Goal: Information Seeking & Learning: Understand process/instructions

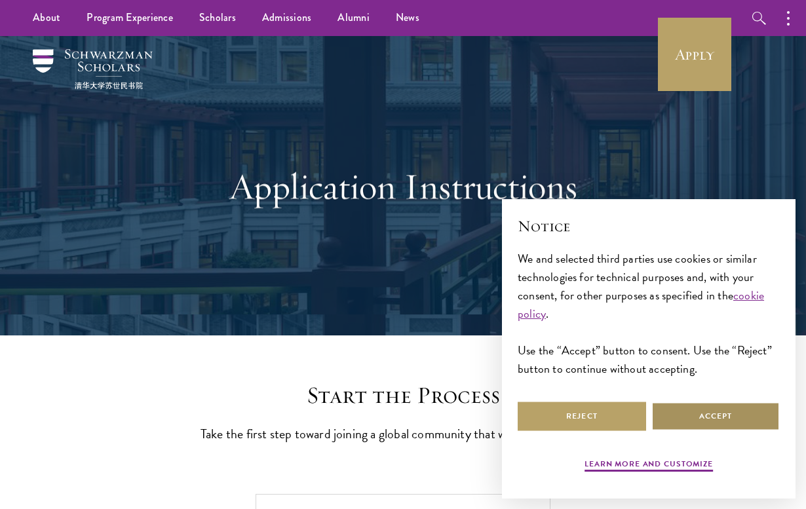
click at [682, 419] on button "Accept" at bounding box center [715, 416] width 128 height 29
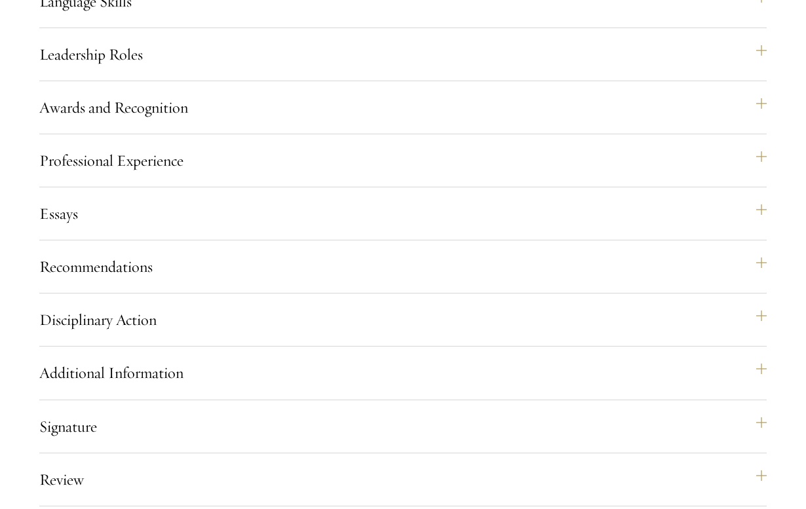
scroll to position [1389, 0]
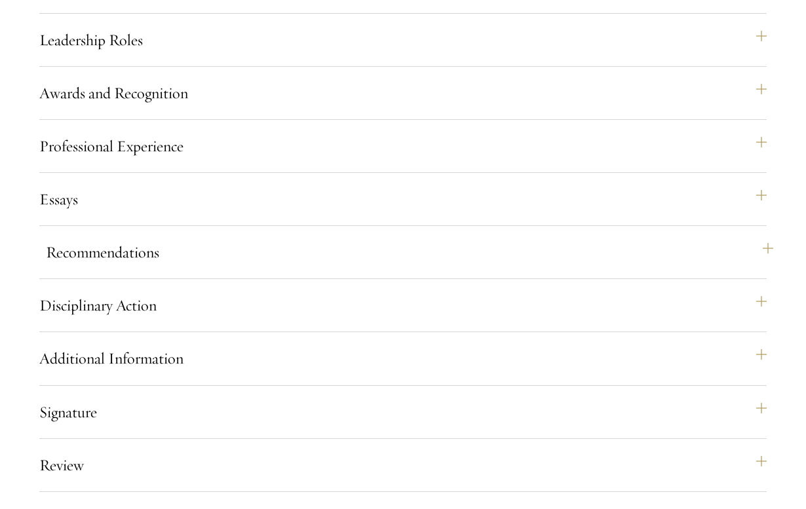
click at [112, 268] on button "Recommendations" at bounding box center [409, 252] width 727 height 31
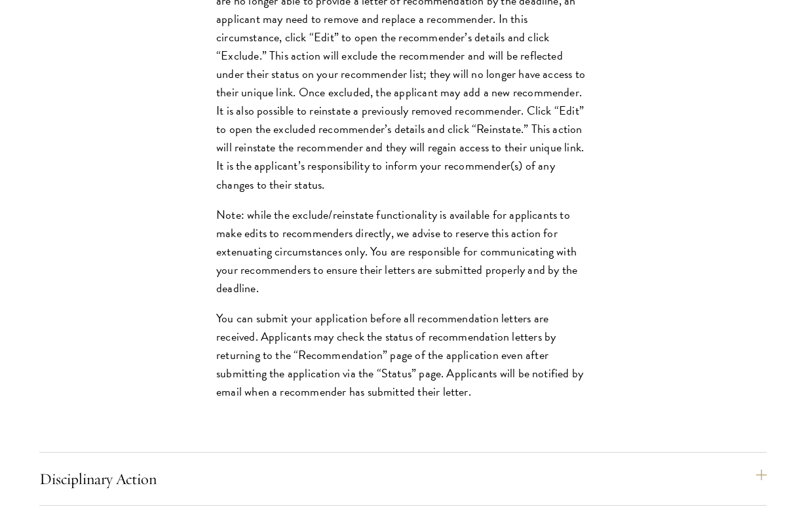
scroll to position [2034, 0]
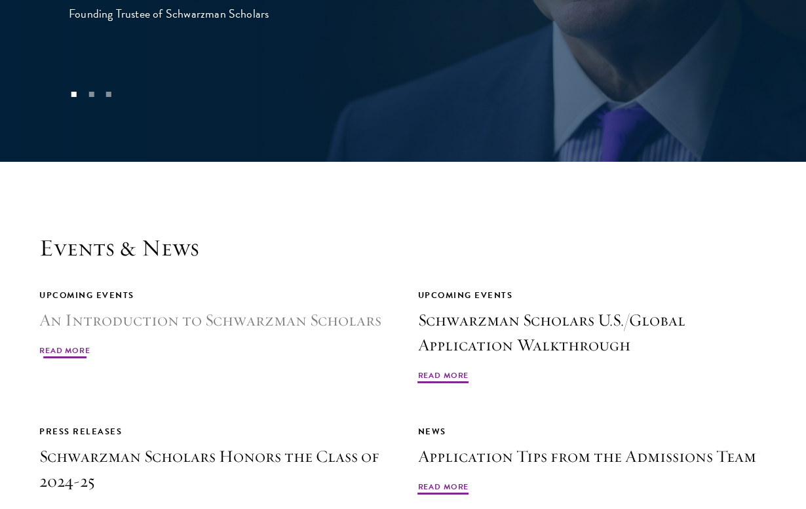
scroll to position [2834, 0]
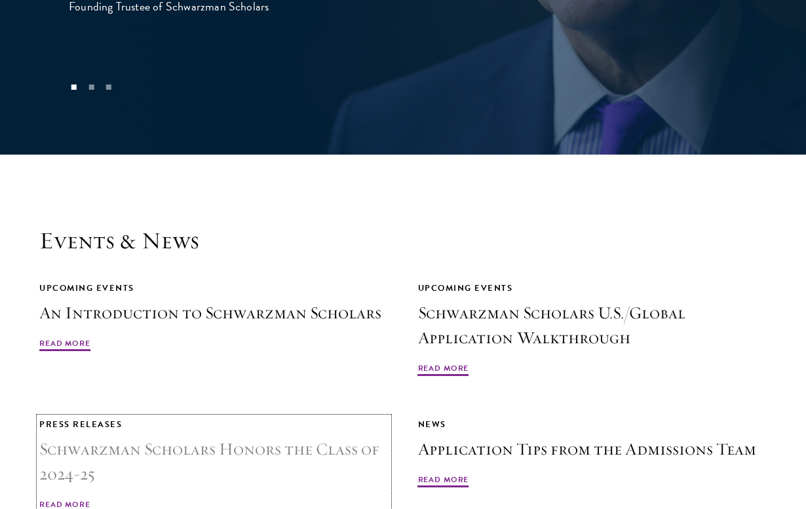
click at [256, 437] on h3 "Schwarzman Scholars Honors the Class of 2024-25" at bounding box center [213, 462] width 349 height 50
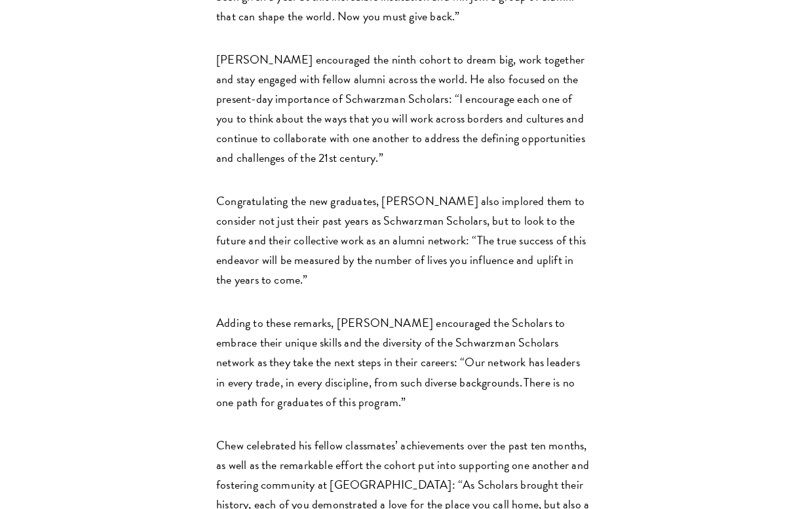
scroll to position [998, 0]
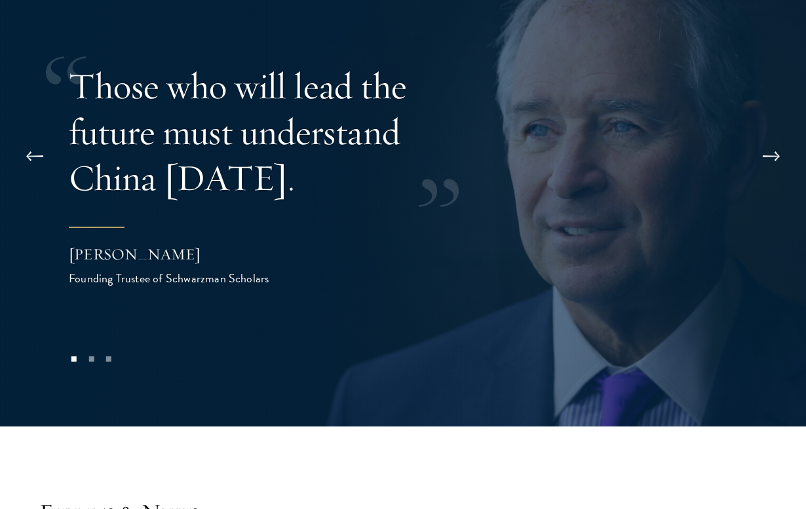
scroll to position [2563, 0]
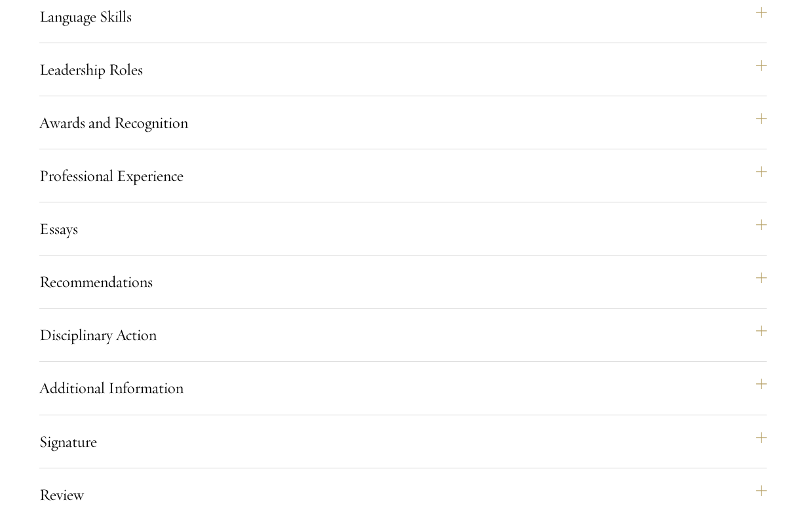
scroll to position [1380, 0]
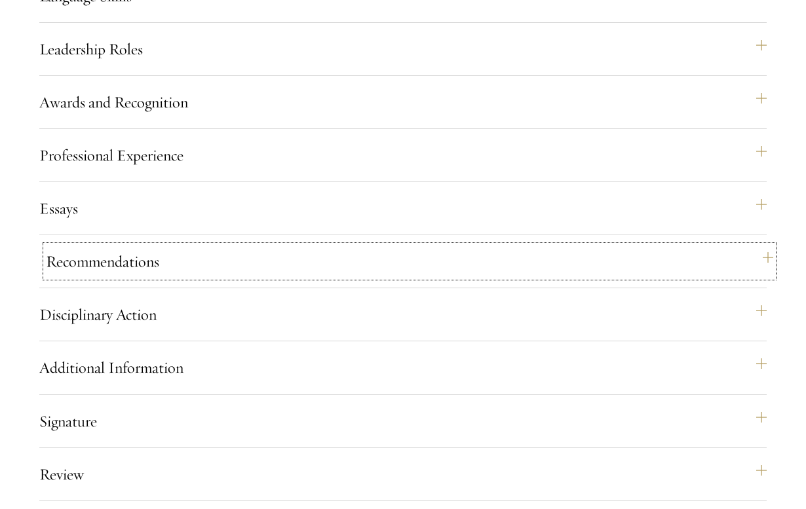
click at [113, 277] on button "Recommendations" at bounding box center [409, 261] width 727 height 31
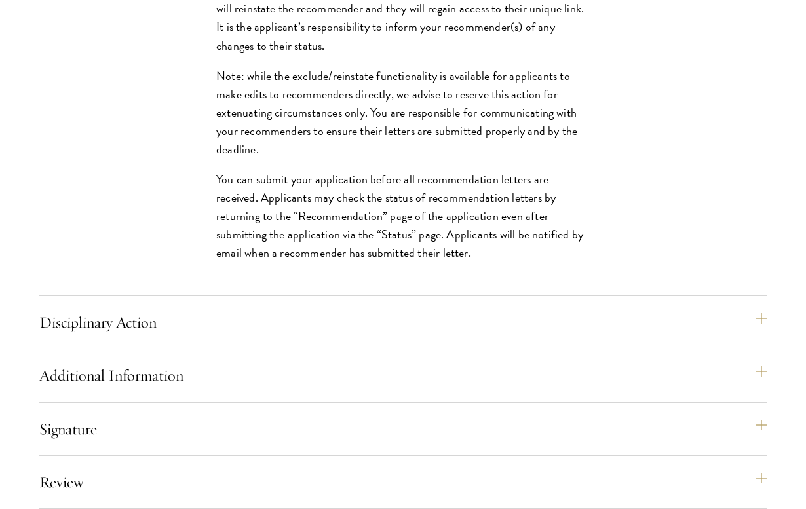
scroll to position [2173, 0]
